Goal: Find contact information: Find contact information

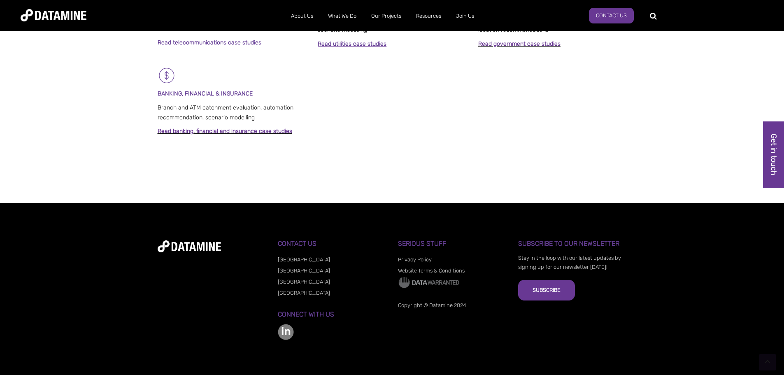
scroll to position [628, 0]
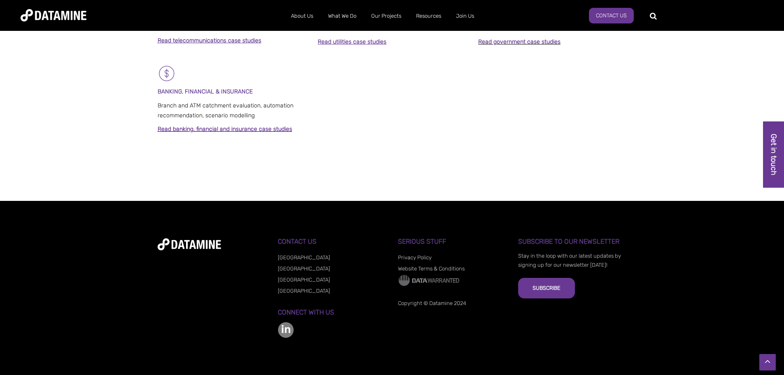
click at [285, 279] on link "[GEOGRAPHIC_DATA]" at bounding box center [304, 279] width 52 height 6
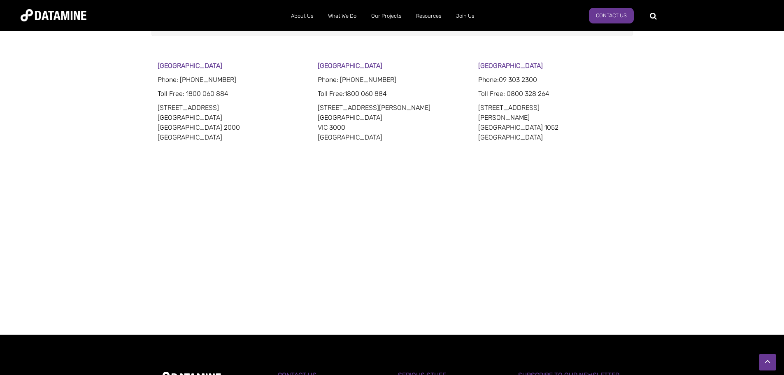
scroll to position [453, 0]
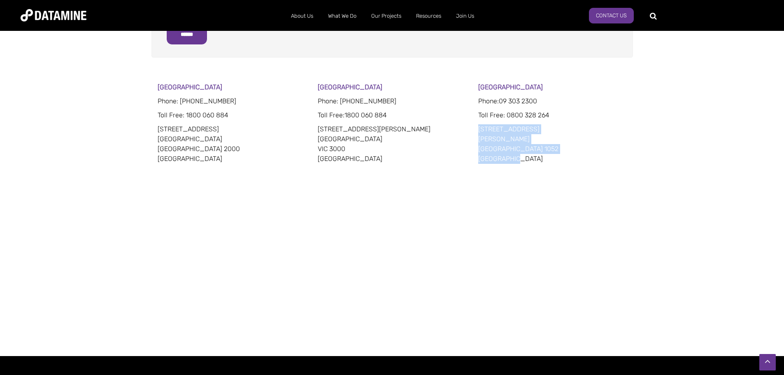
drag, startPoint x: 522, startPoint y: 160, endPoint x: 475, endPoint y: 132, distance: 55.0
click at [475, 132] on div "[GEOGRAPHIC_DATA] Phone: [PHONE_NUMBER] Toll Free : 1800 060 884 [STREET_ADDRES…" at bounding box center [392, 194] width 469 height 224
